Goal: Download file/media

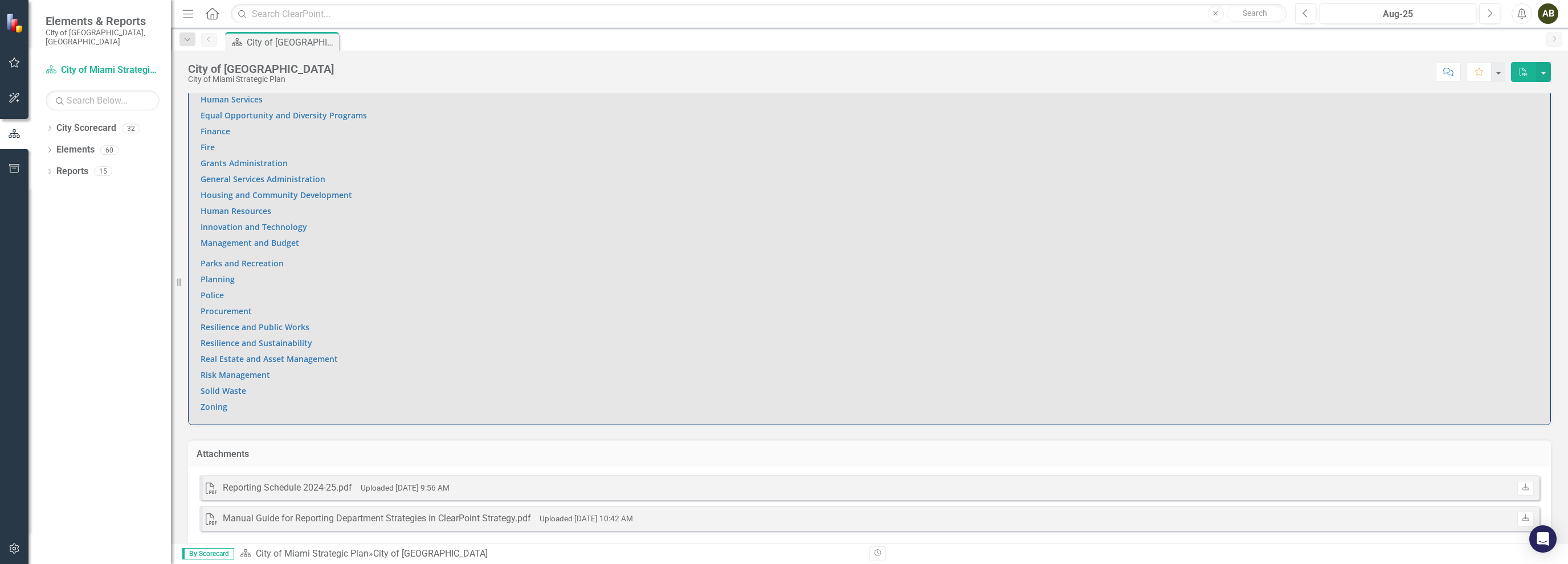
scroll to position [833, 0]
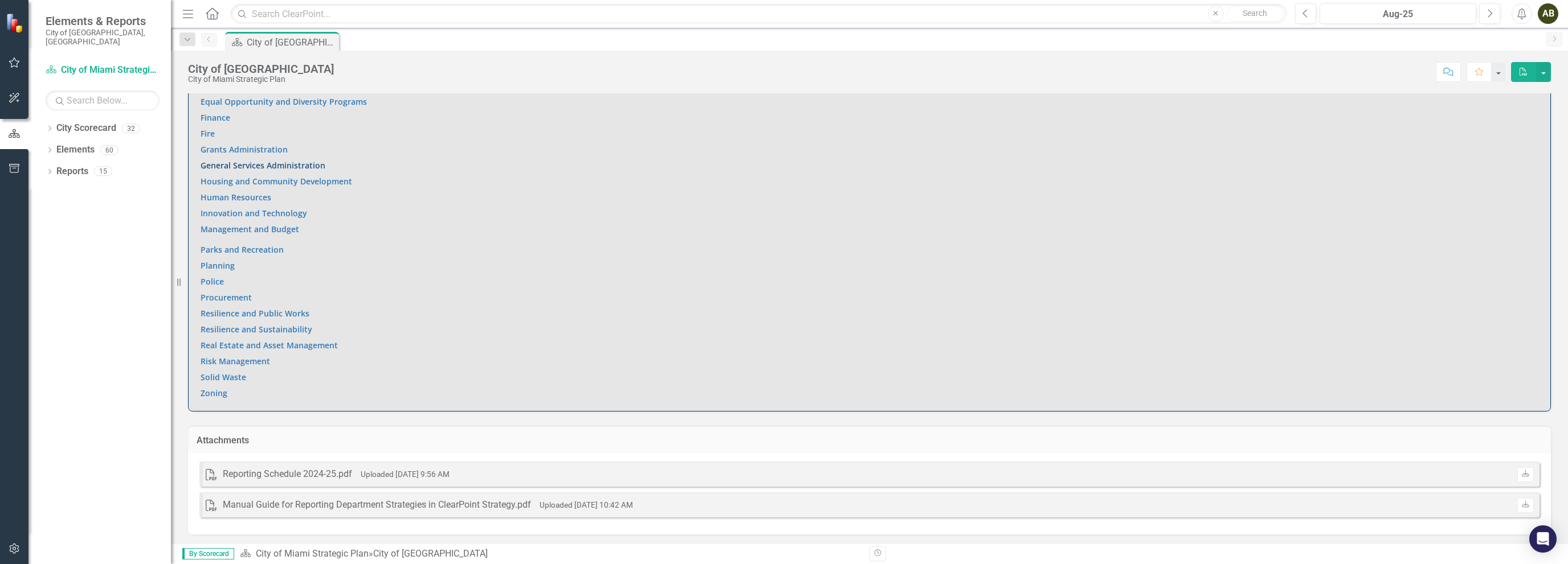
click at [265, 165] on link "General Services Administration" at bounding box center [263, 165] width 125 height 11
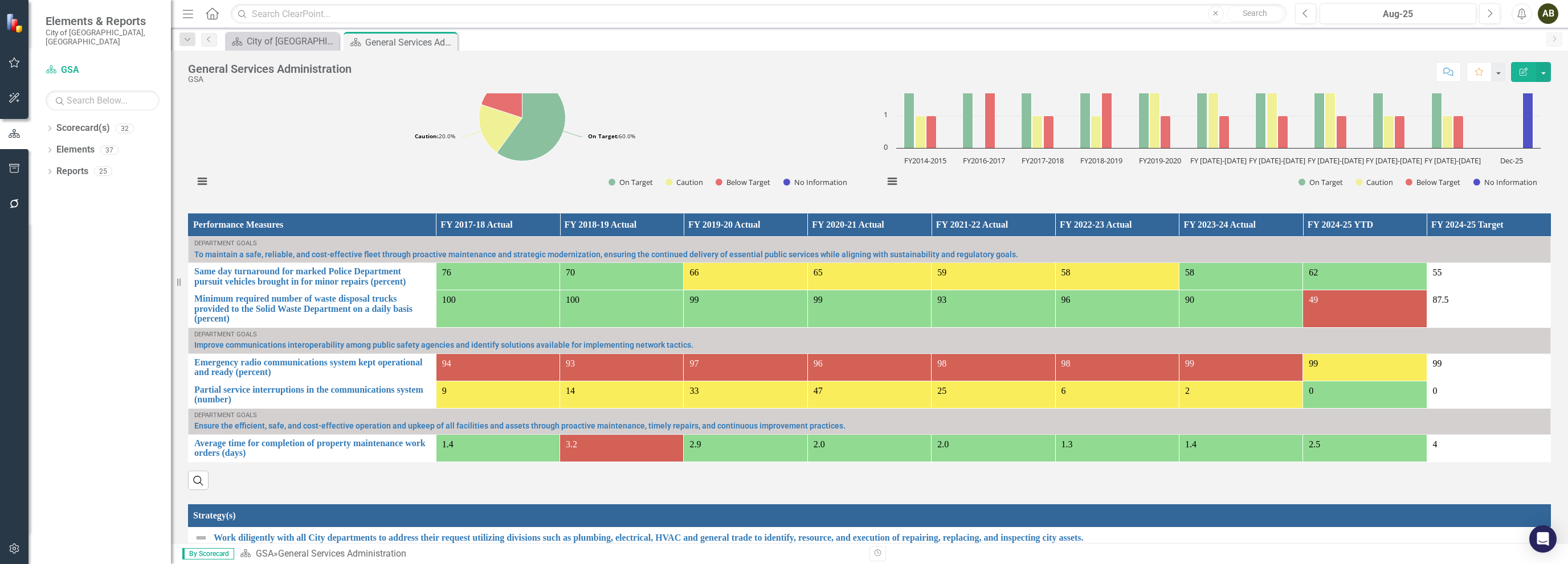
scroll to position [651, 0]
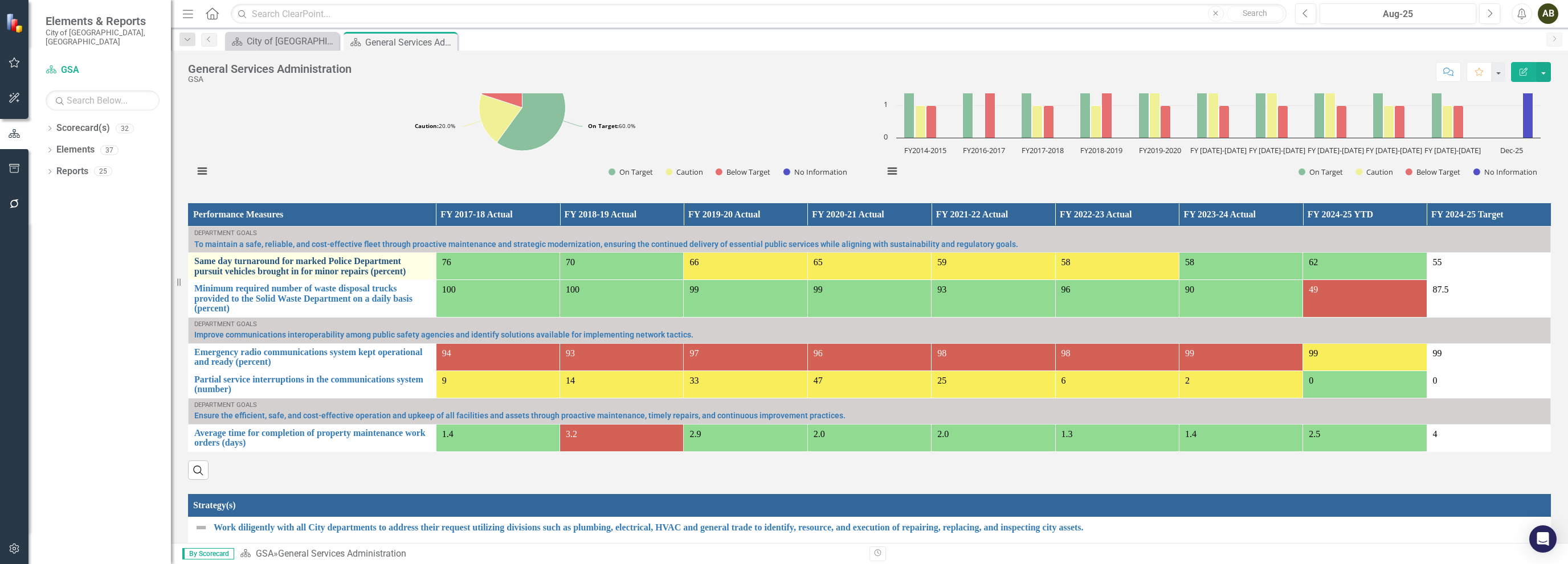
click at [339, 267] on link "Same day turnaround for marked Police Department pursuit vehicles brought in fo…" at bounding box center [312, 267] width 236 height 20
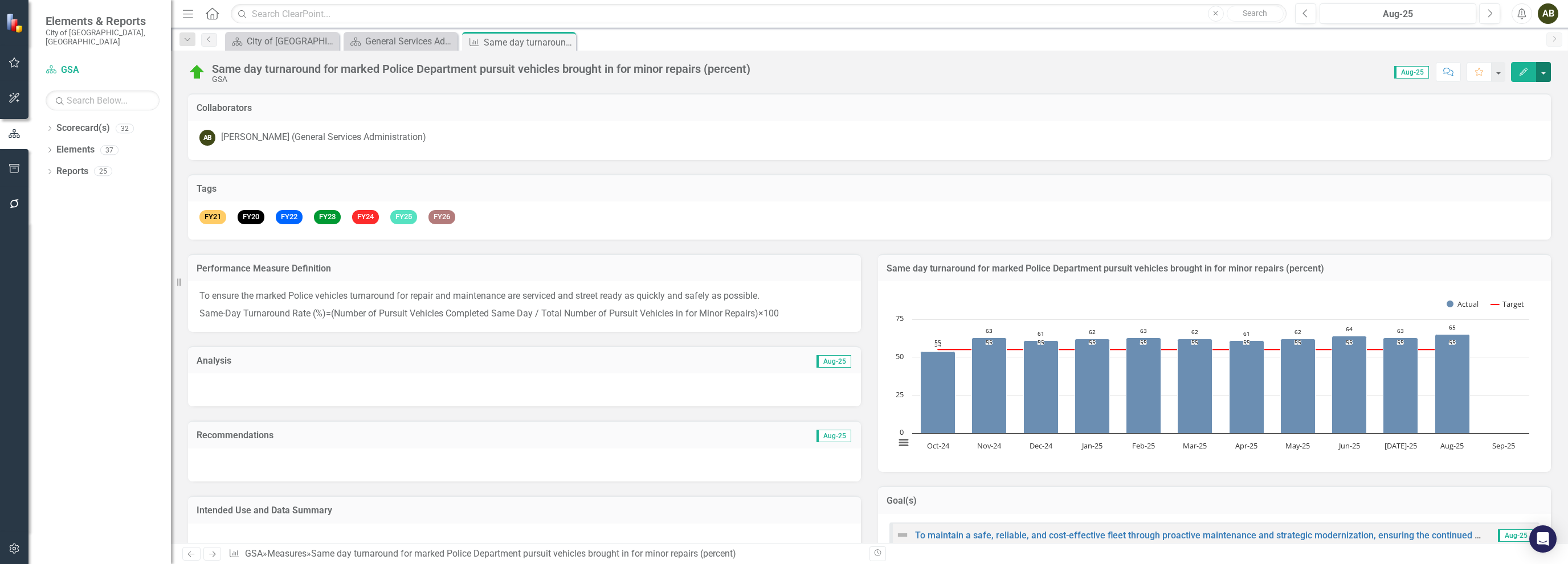
click at [1544, 73] on button "button" at bounding box center [1544, 72] width 15 height 20
click at [1512, 205] on link "PDF Export to PDF" at bounding box center [1495, 201] width 111 height 21
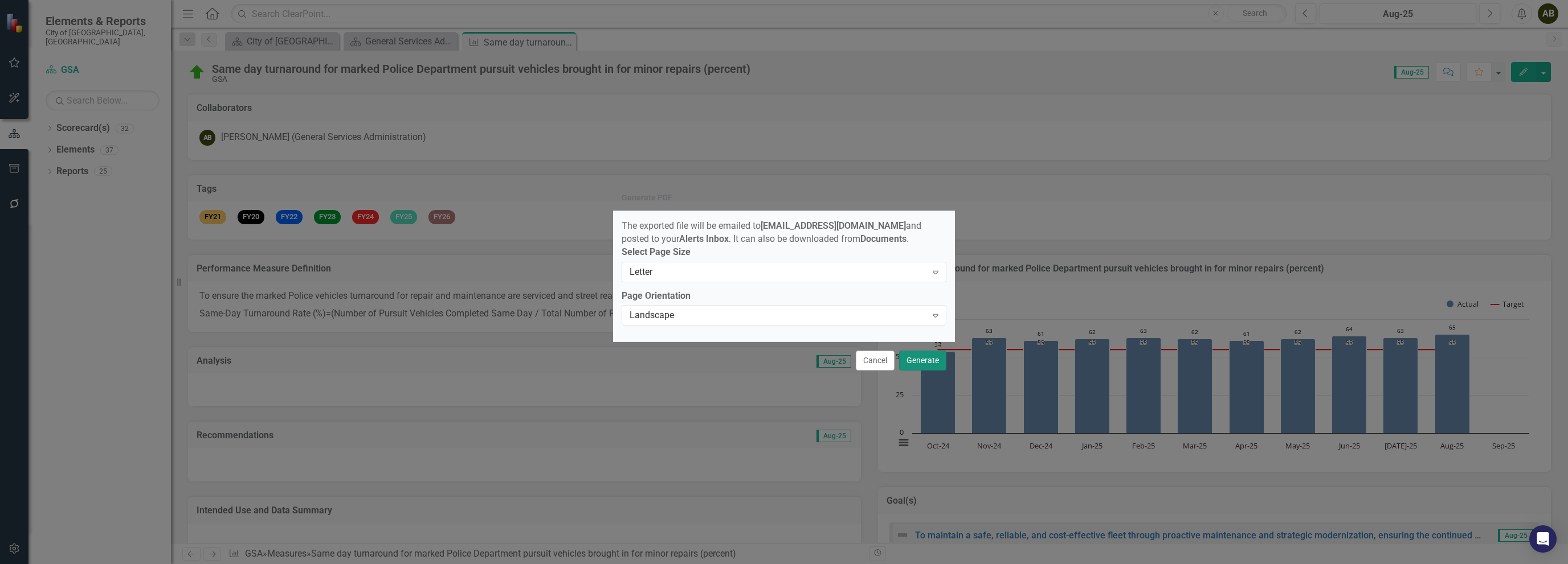
click at [933, 363] on button "Generate" at bounding box center [923, 361] width 47 height 20
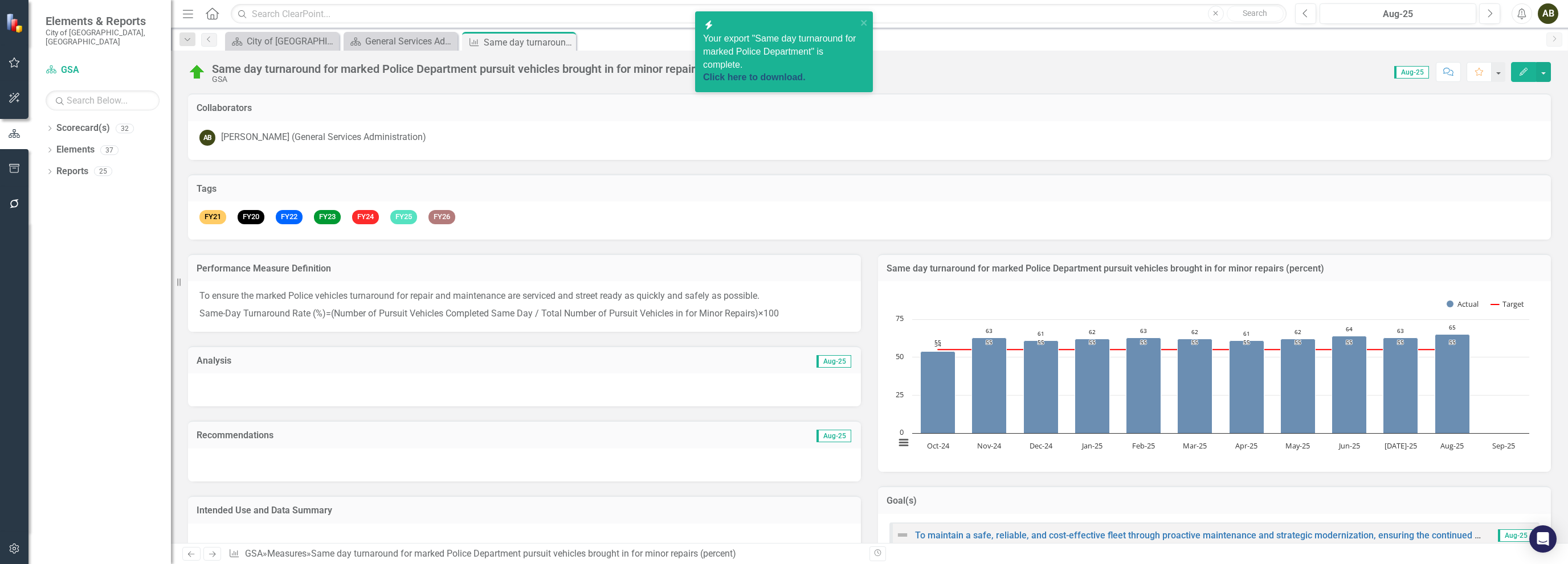
click at [776, 73] on link "Click here to download." at bounding box center [754, 77] width 103 height 9
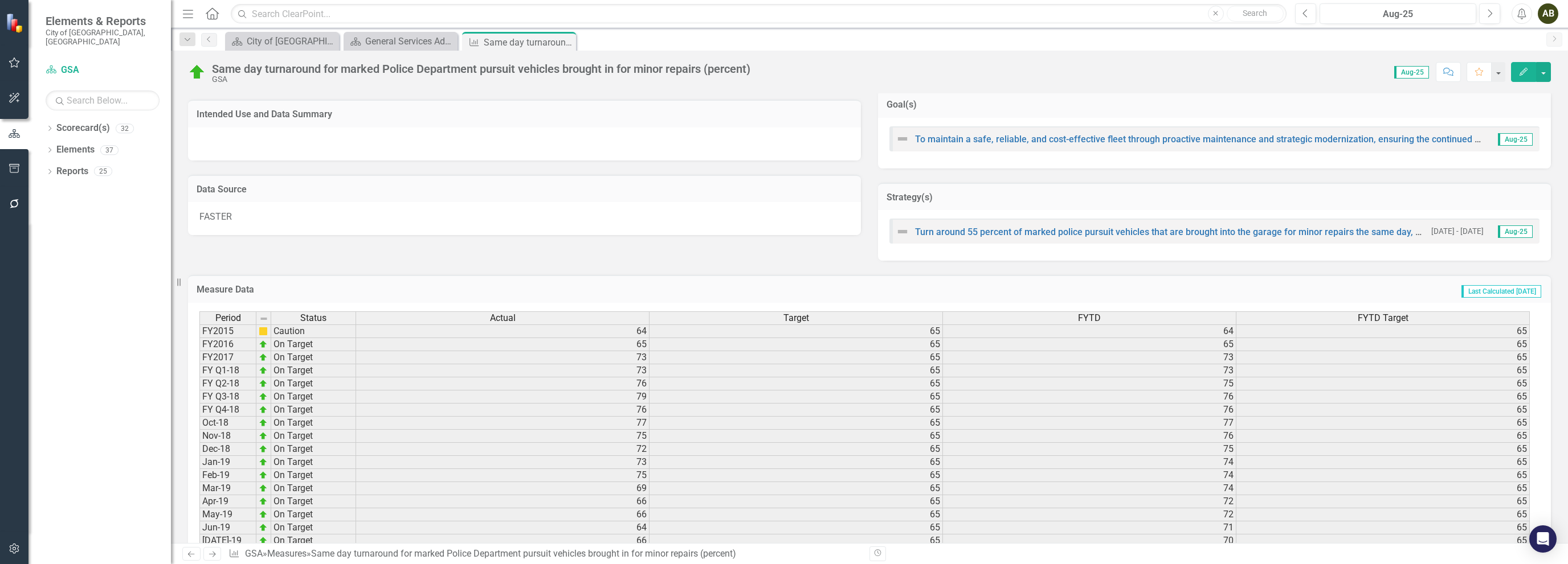
scroll to position [399, 0]
click at [208, 555] on icon "Next" at bounding box center [211, 554] width 9 height 7
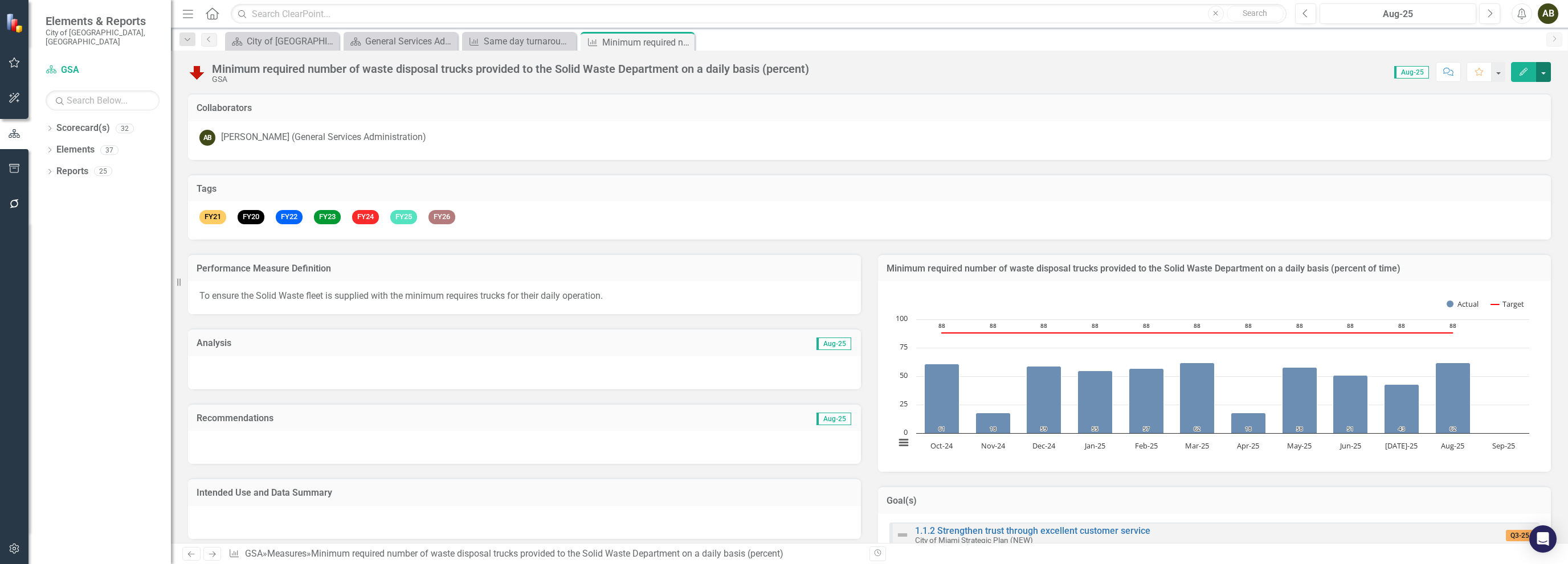
click at [1545, 68] on button "button" at bounding box center [1544, 72] width 15 height 20
click at [1493, 205] on link "PDF Export to PDF" at bounding box center [1495, 201] width 111 height 21
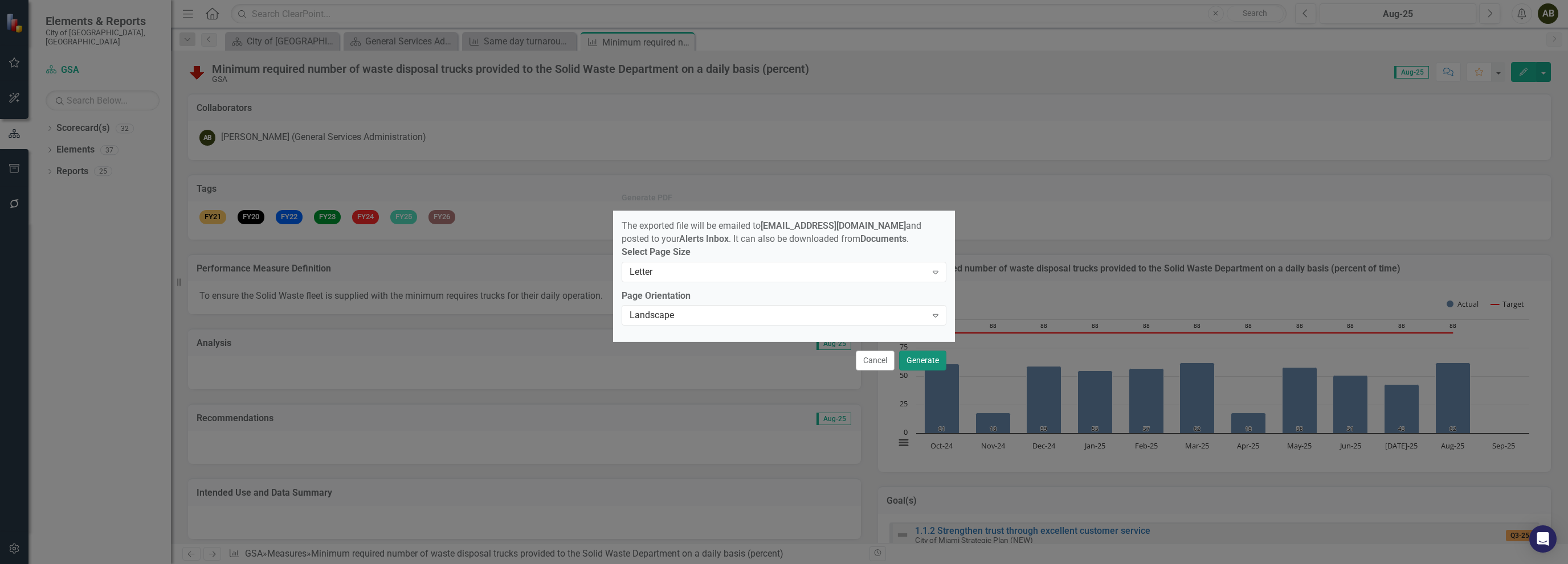
click at [930, 366] on button "Generate" at bounding box center [923, 361] width 47 height 20
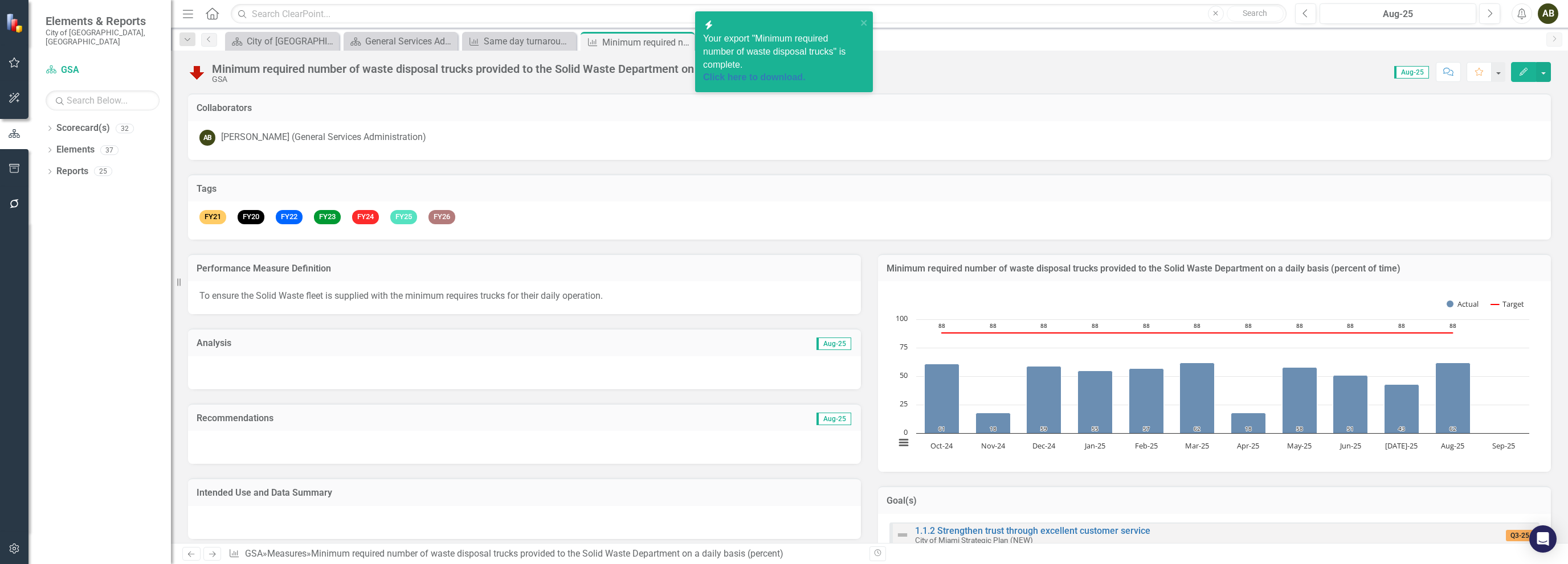
click at [761, 71] on div "Click here to download." at bounding box center [780, 78] width 154 height 13
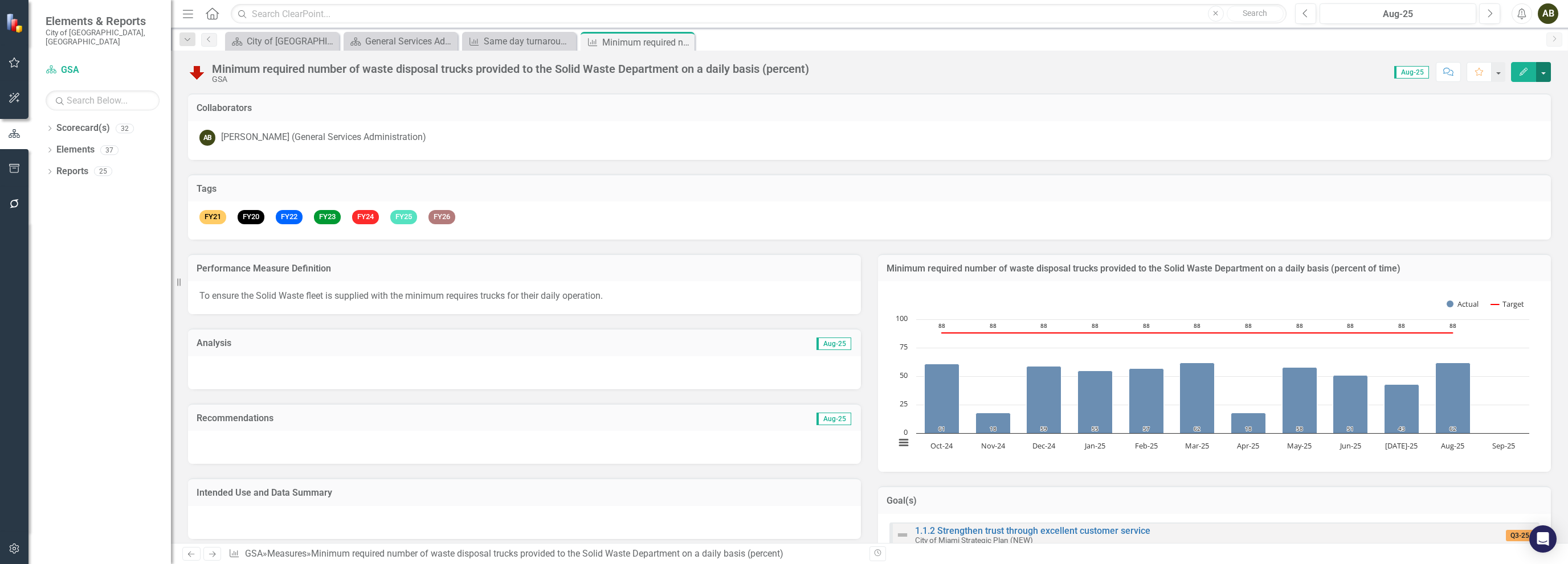
click at [1548, 73] on button "button" at bounding box center [1544, 72] width 15 height 20
click at [1510, 202] on link "PDF Export to PDF" at bounding box center [1495, 201] width 111 height 21
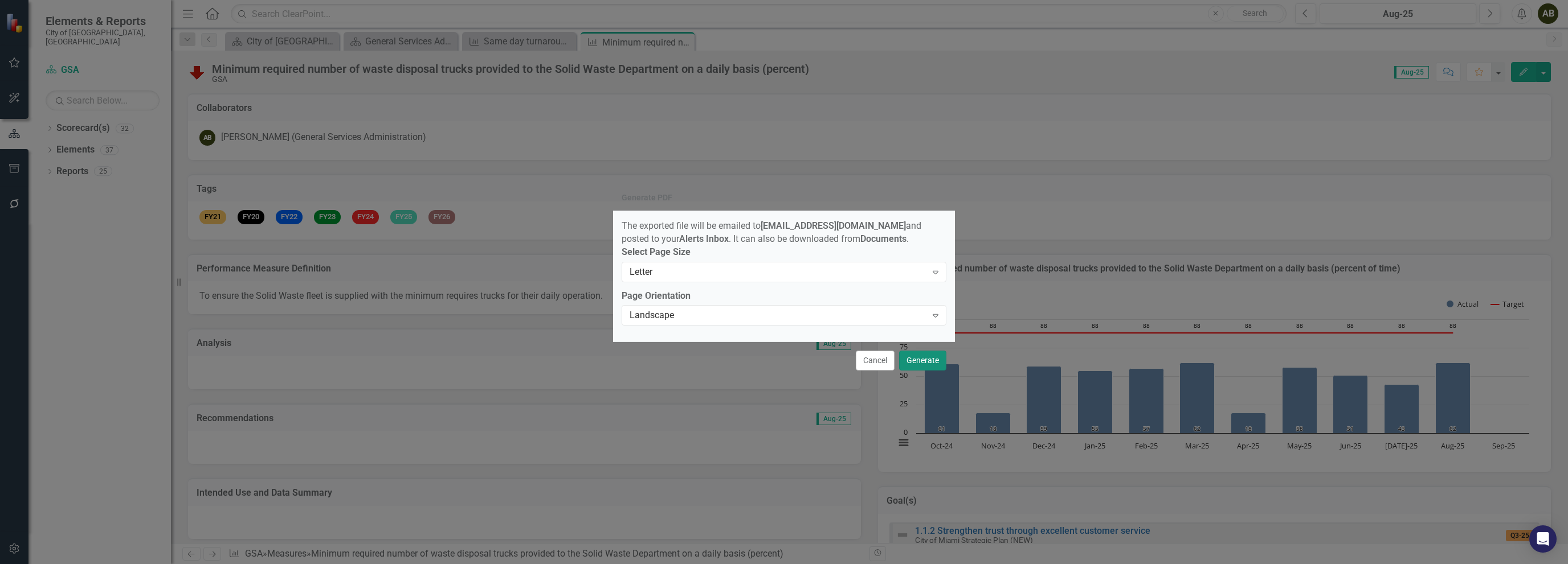
click at [931, 366] on button "Generate" at bounding box center [923, 361] width 47 height 20
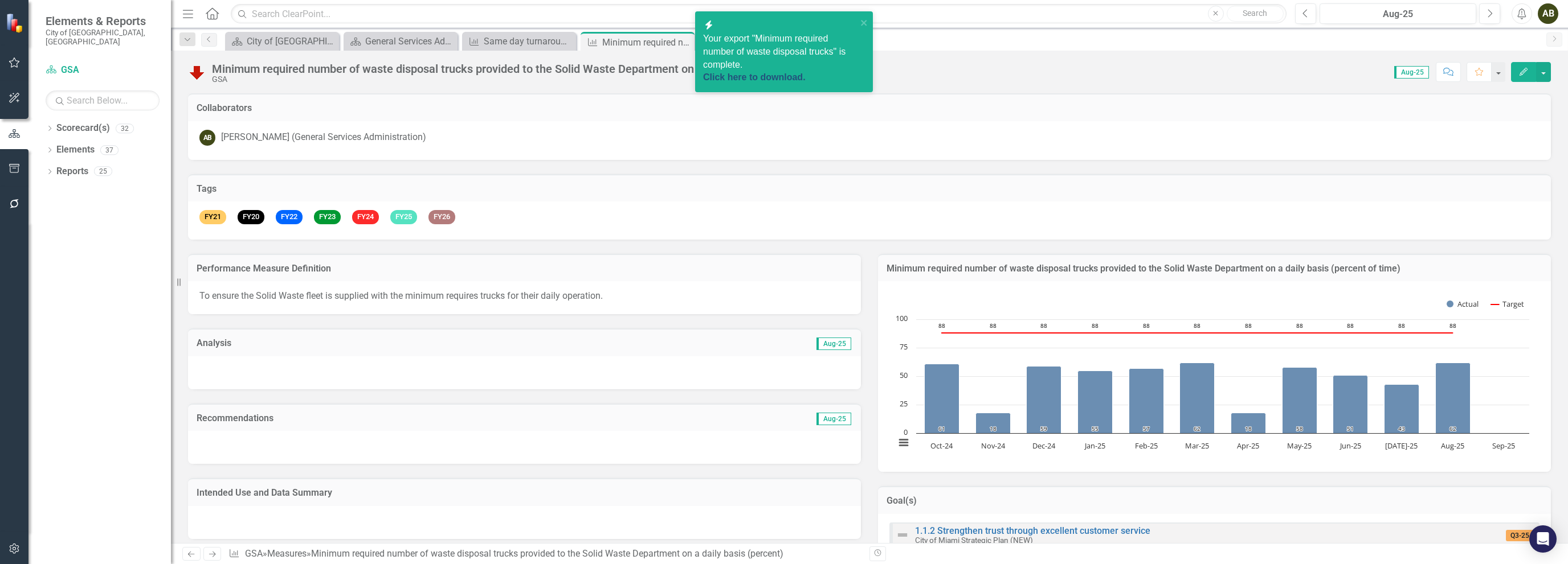
click at [764, 73] on link "Click here to download." at bounding box center [754, 77] width 103 height 9
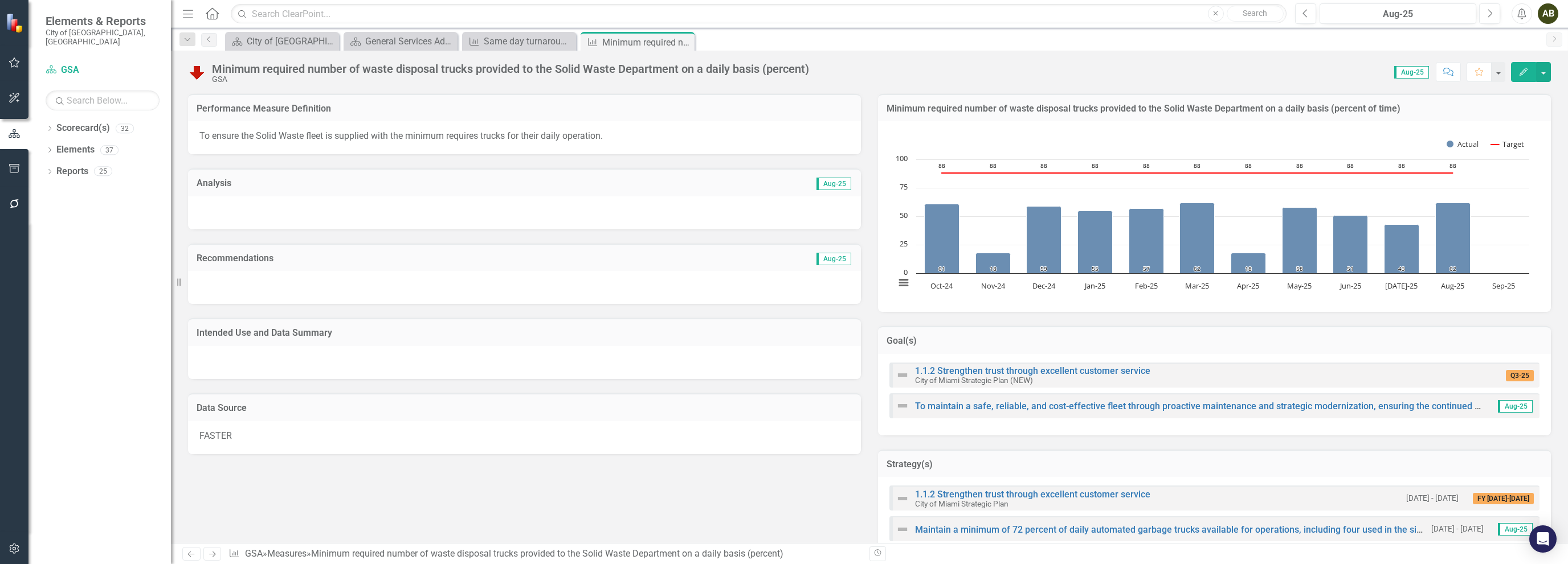
scroll to position [285, 0]
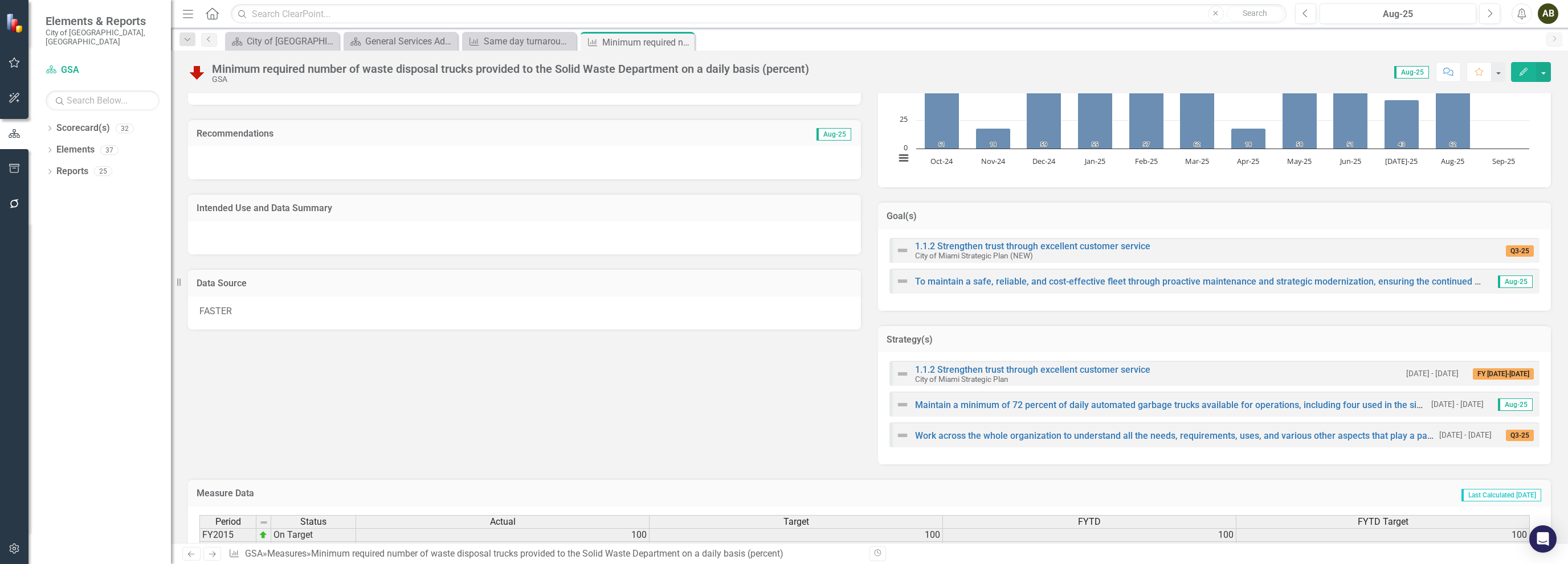
click at [213, 555] on icon "Next" at bounding box center [211, 554] width 9 height 7
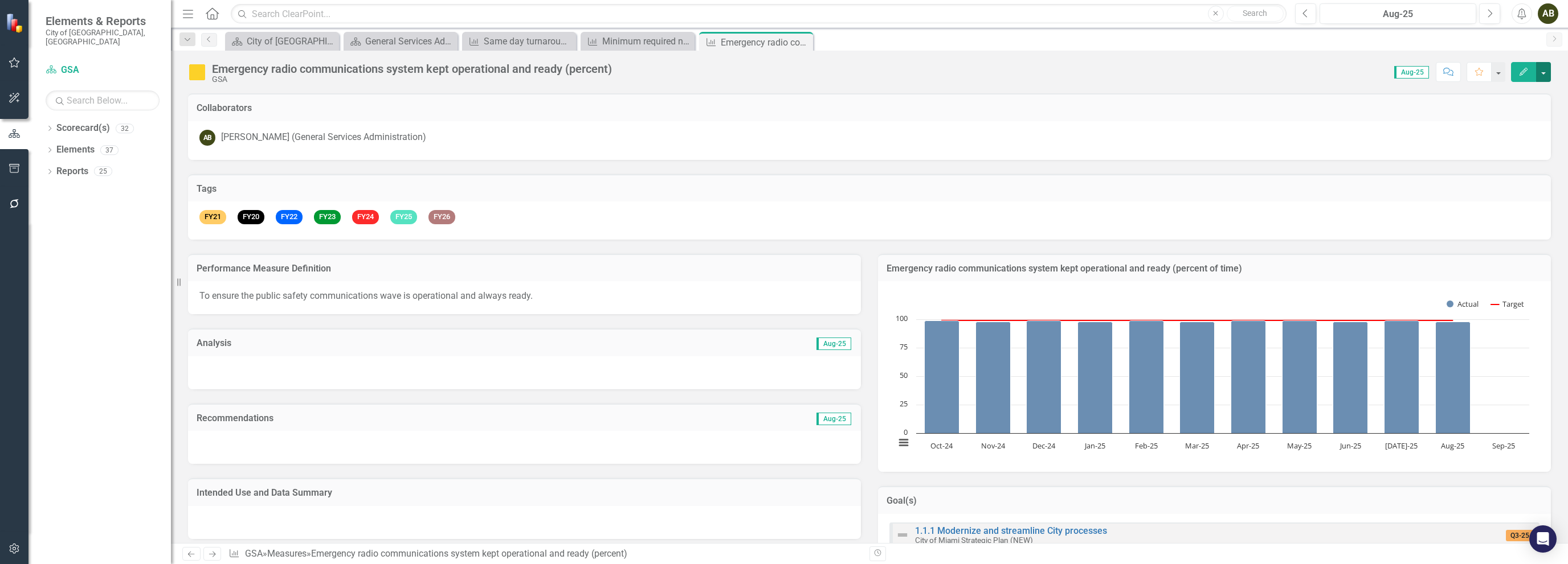
click at [1545, 75] on button "button" at bounding box center [1544, 72] width 15 height 20
click at [1510, 197] on link "PDF Export to PDF" at bounding box center [1495, 201] width 111 height 21
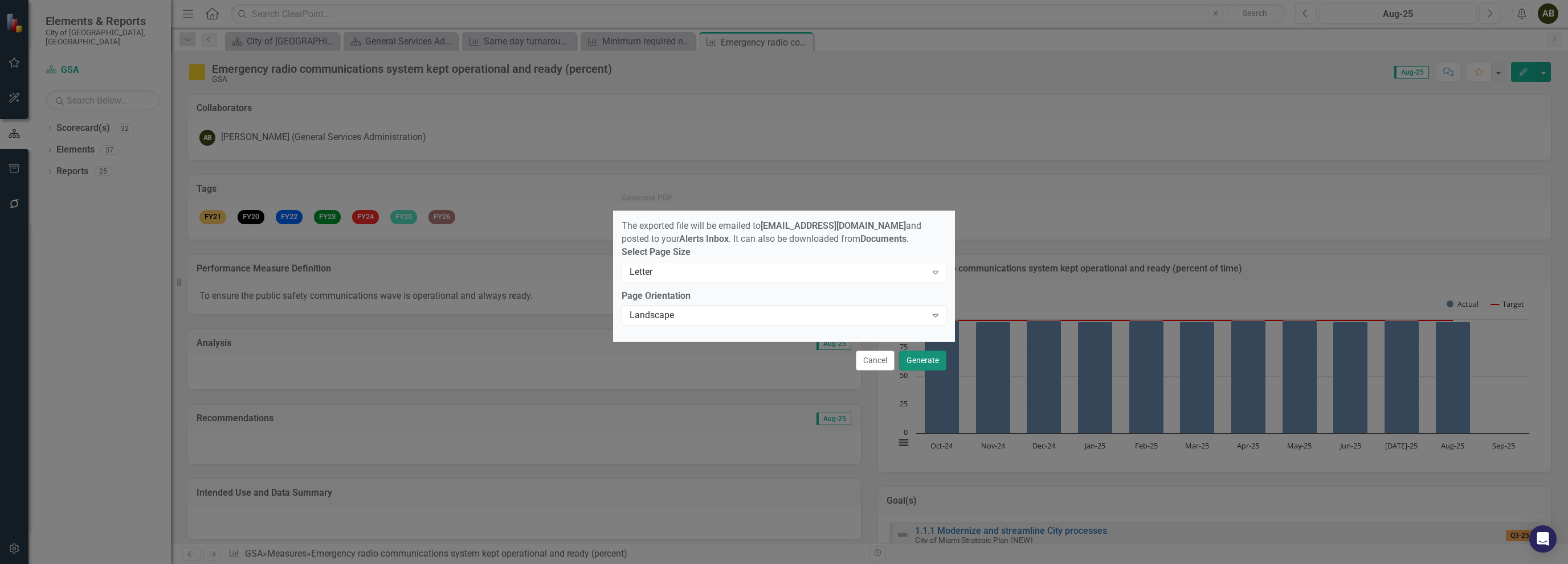
click at [938, 367] on button "Generate" at bounding box center [923, 361] width 47 height 20
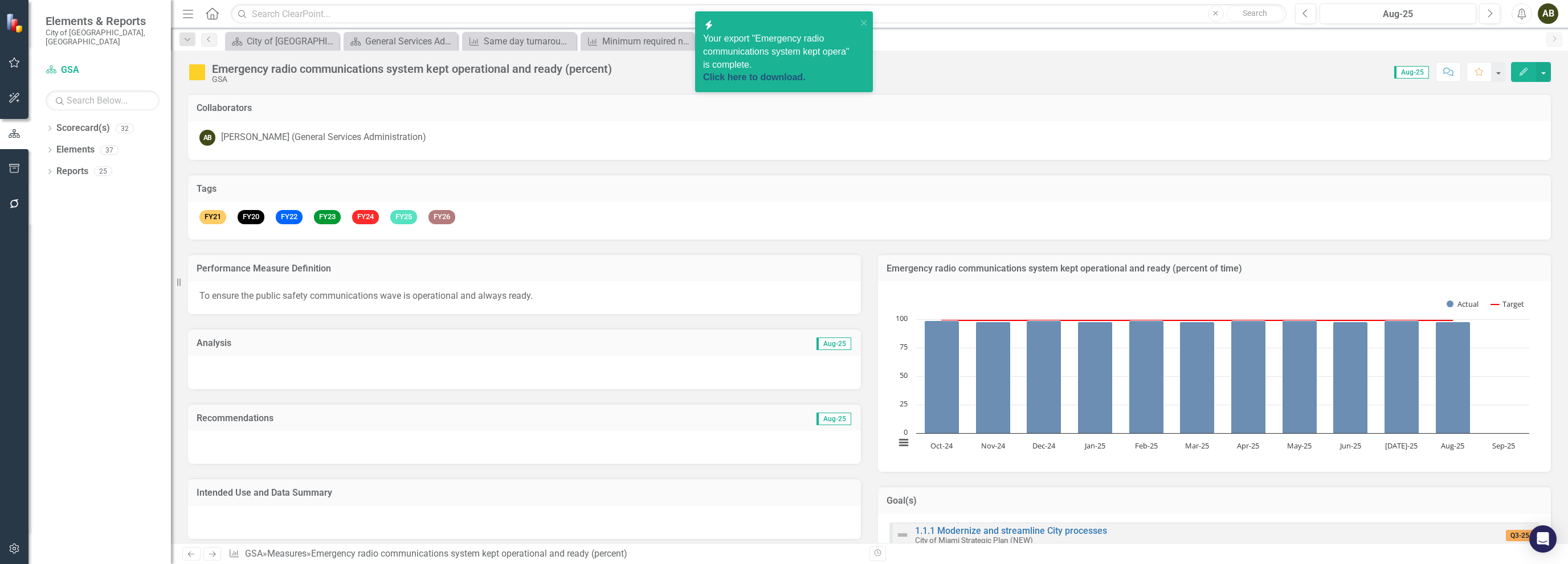
click at [759, 73] on link "Click here to download." at bounding box center [754, 77] width 103 height 9
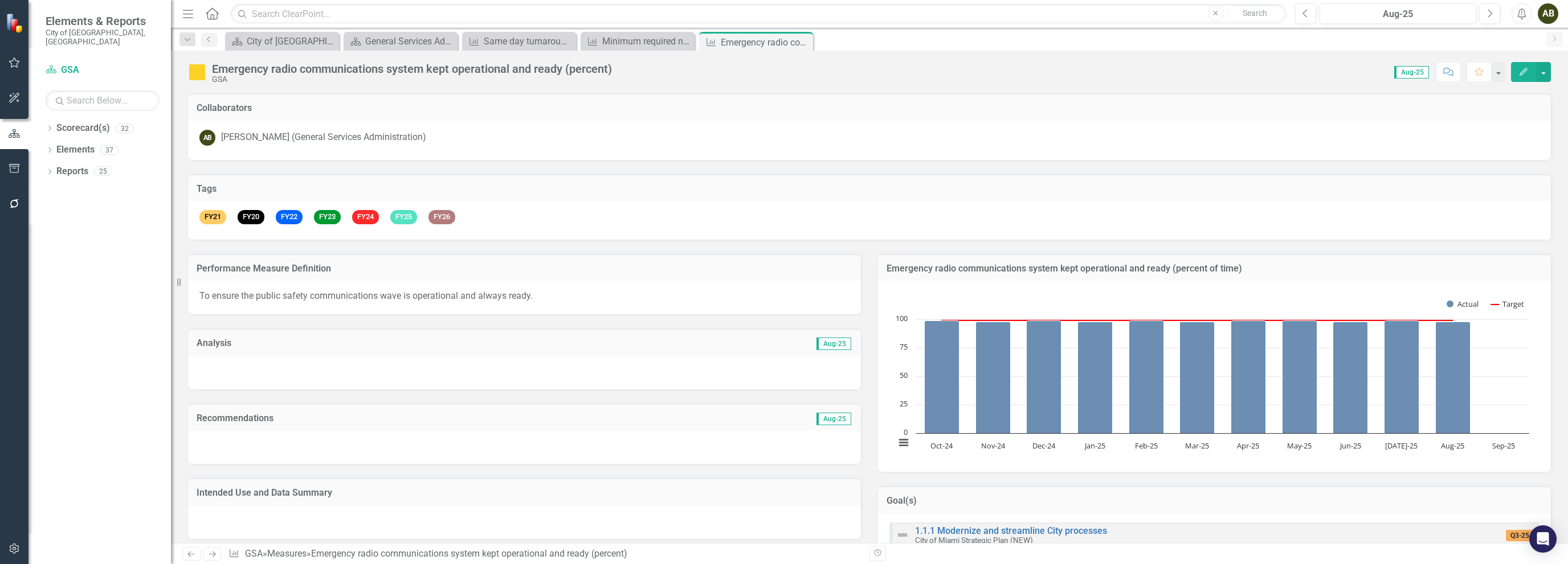
click at [208, 556] on icon "Next" at bounding box center [211, 554] width 9 height 7
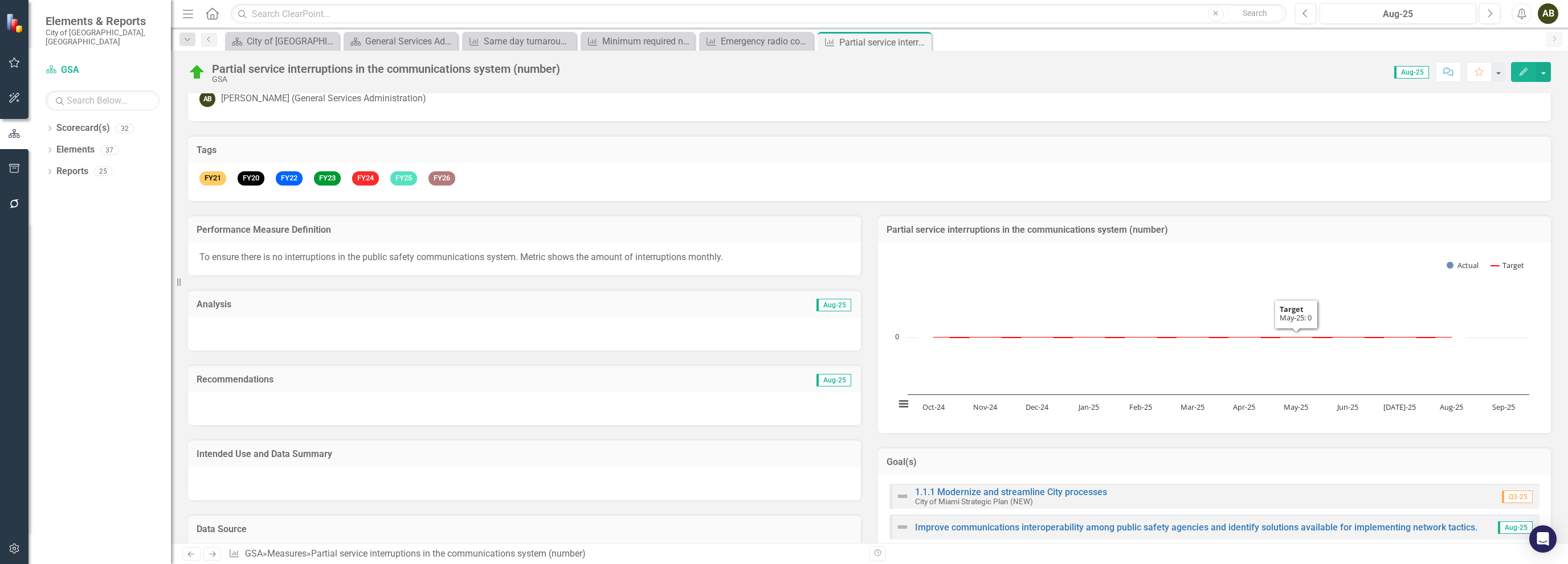
scroll to position [57, 0]
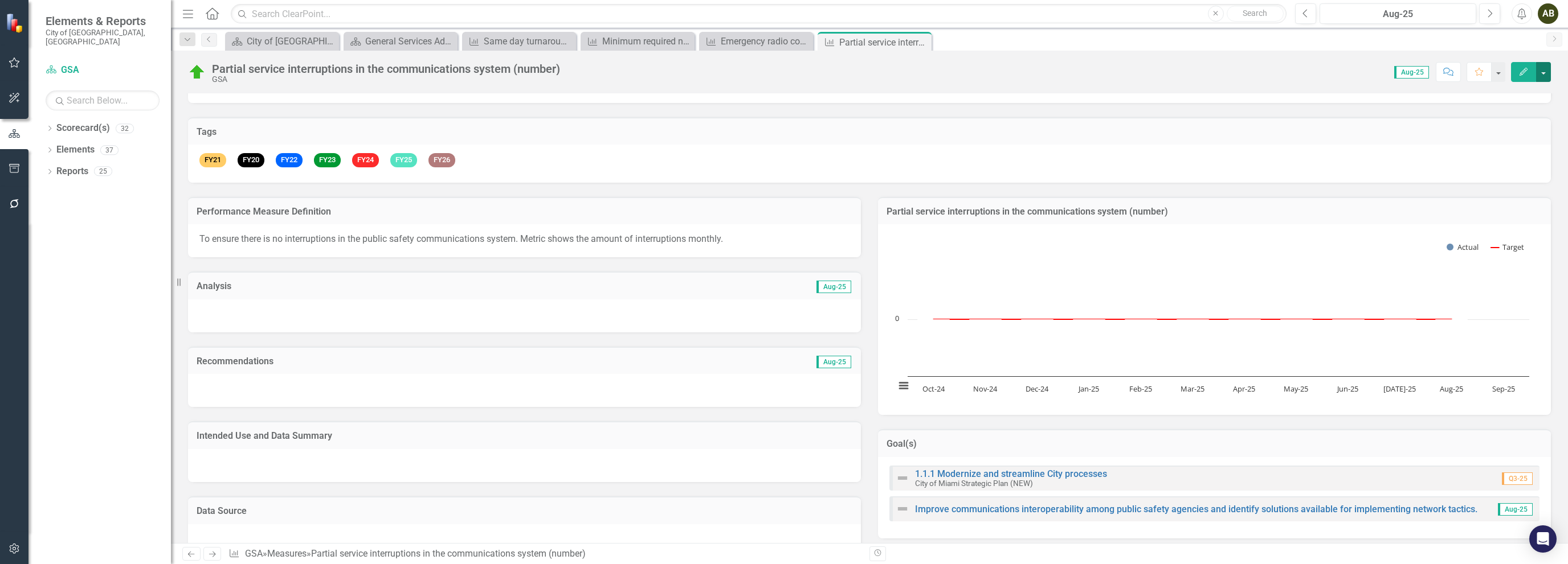
click at [1543, 78] on button "button" at bounding box center [1544, 72] width 15 height 20
click at [1505, 200] on link "PDF Export to PDF" at bounding box center [1495, 201] width 111 height 21
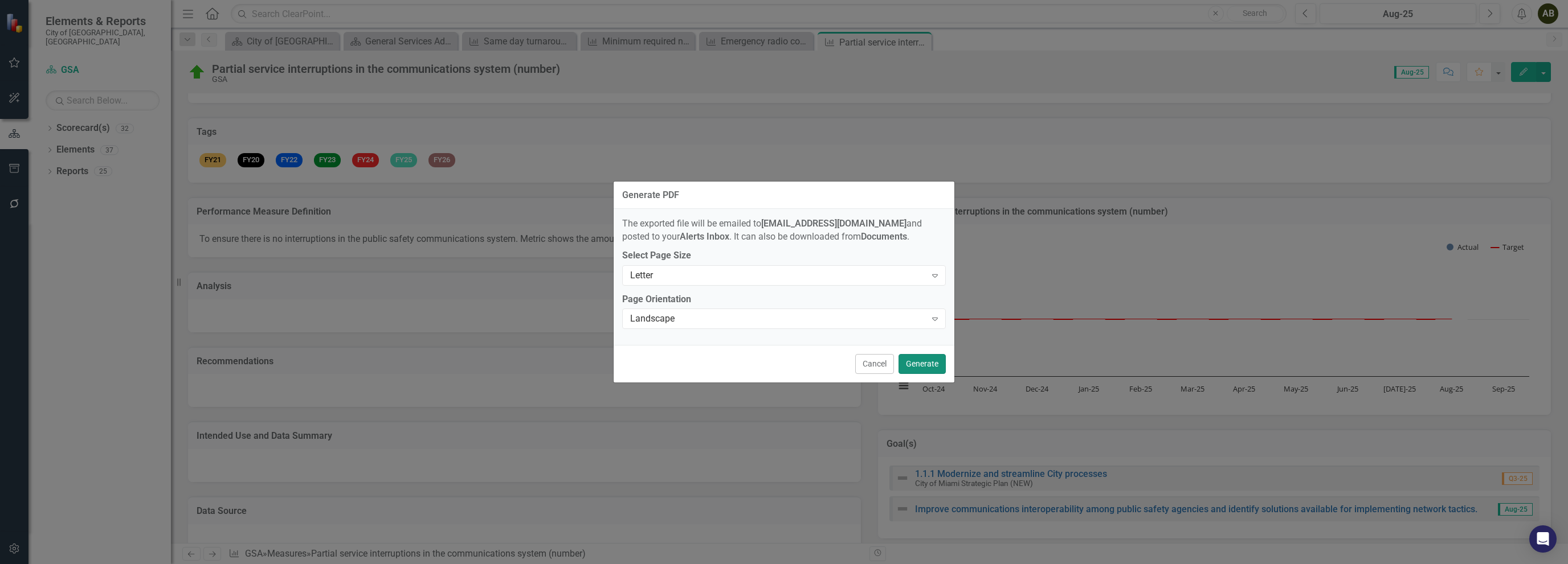
click at [924, 369] on button "Generate" at bounding box center [922, 364] width 47 height 20
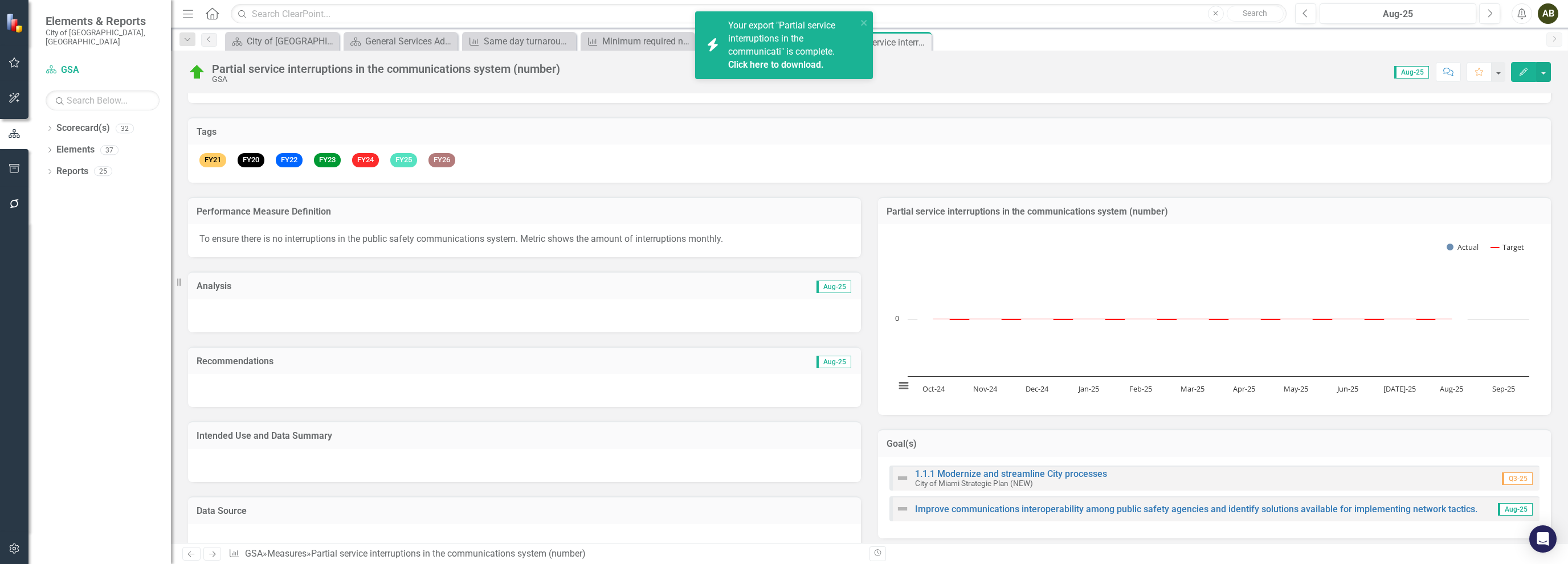
click at [762, 66] on link "Click here to download." at bounding box center [776, 64] width 96 height 11
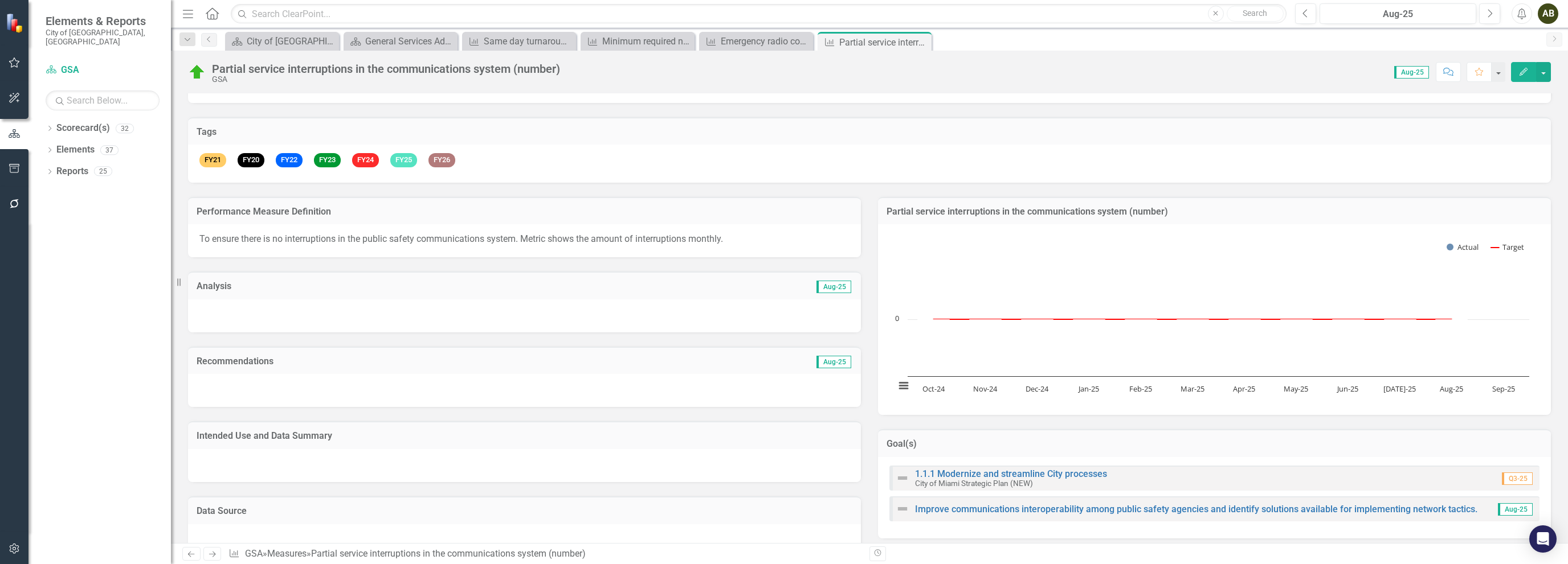
click at [213, 556] on icon at bounding box center [213, 555] width 7 height 6
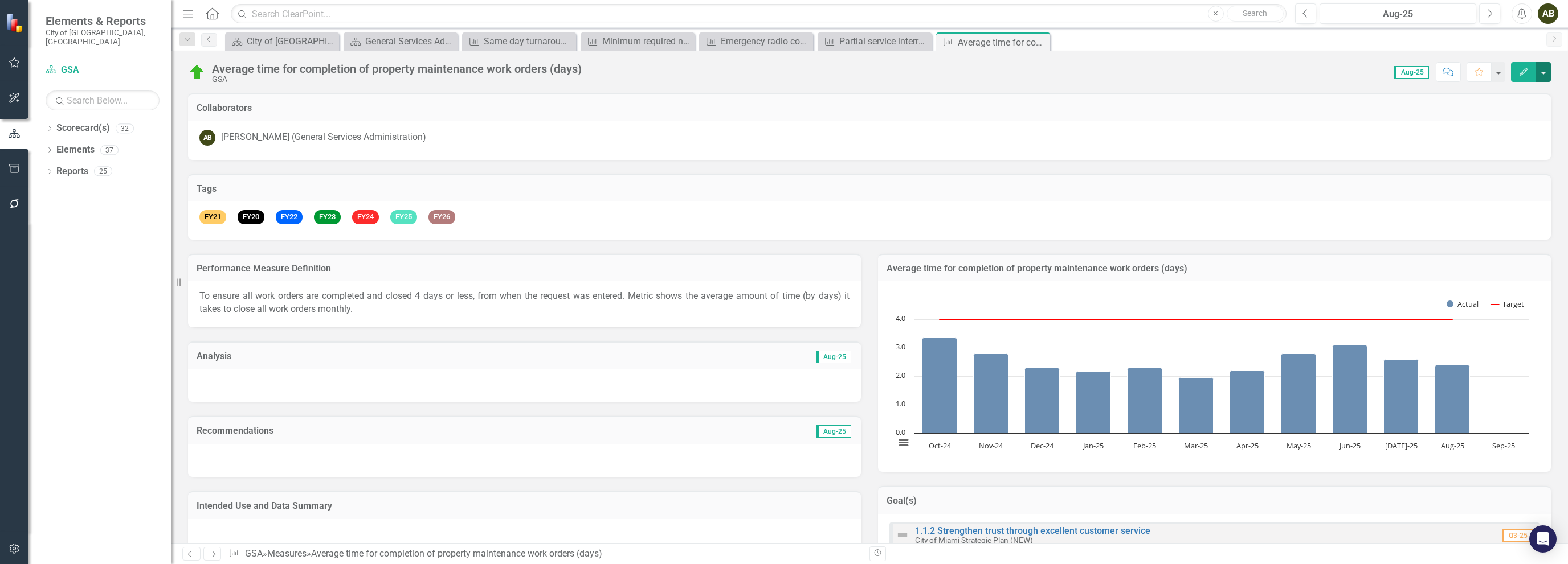
click at [1545, 70] on button "button" at bounding box center [1544, 72] width 15 height 20
click at [1505, 202] on link "PDF Export to PDF" at bounding box center [1495, 201] width 111 height 21
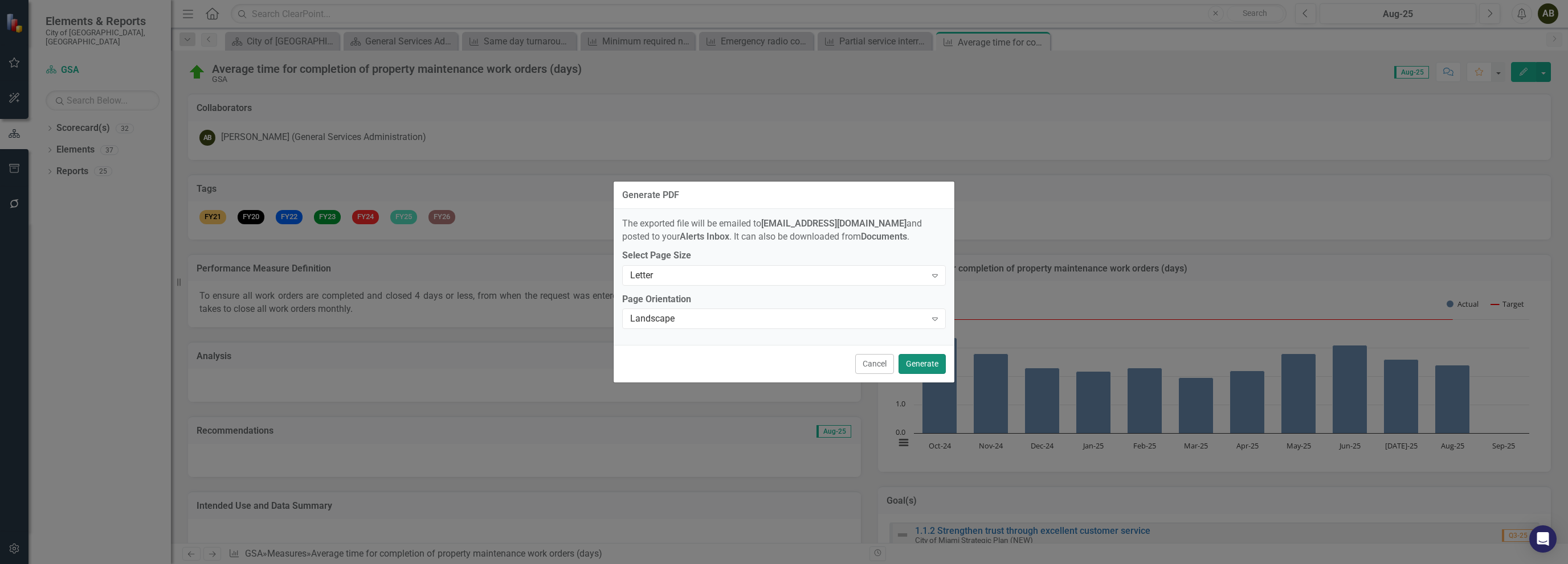
click at [927, 365] on button "Generate" at bounding box center [922, 364] width 47 height 20
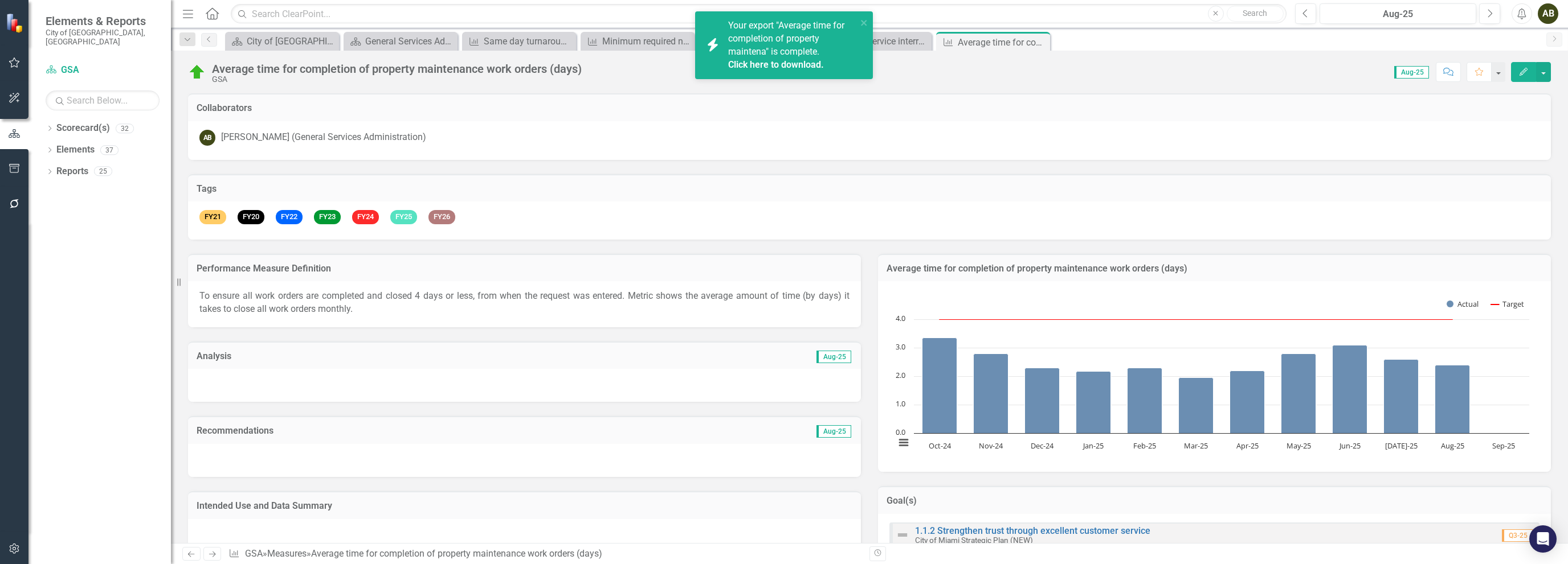
click at [787, 67] on link "Click here to download." at bounding box center [776, 64] width 96 height 11
